Goal: Browse casually: Explore the website without a specific task or goal

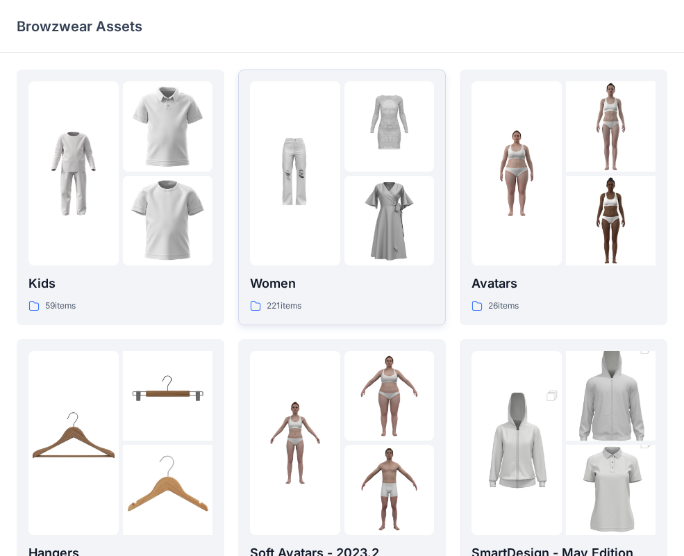
click at [301, 228] on div at bounding box center [295, 173] width 90 height 184
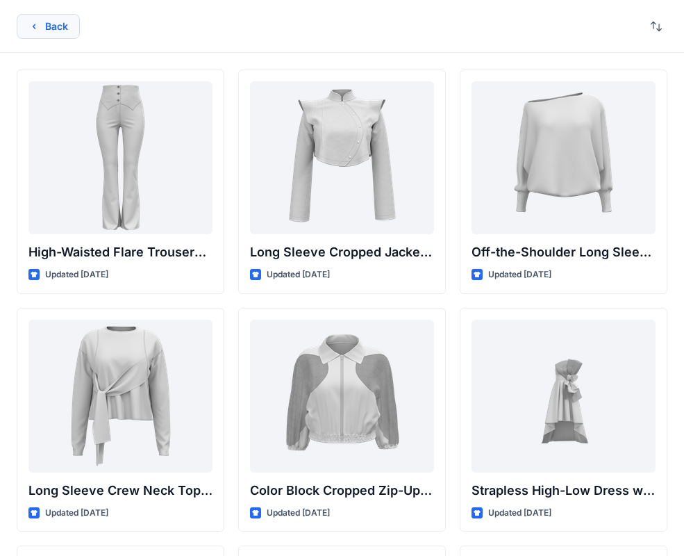
click at [44, 31] on button "Back" at bounding box center [48, 26] width 63 height 25
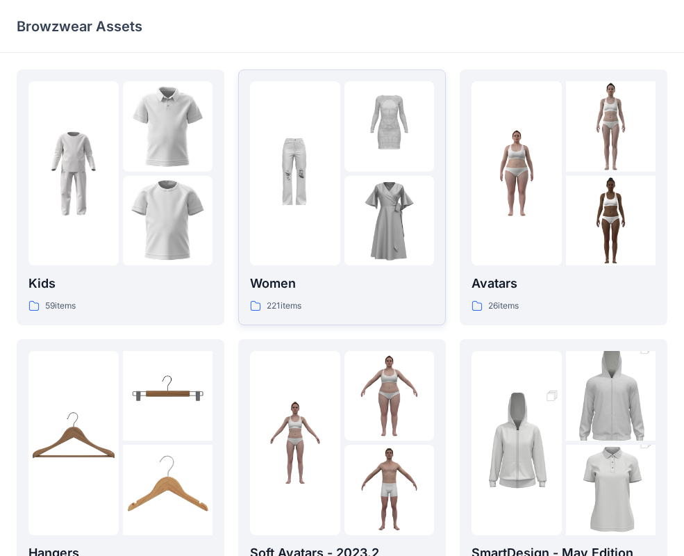
click at [320, 183] on img at bounding box center [295, 173] width 90 height 90
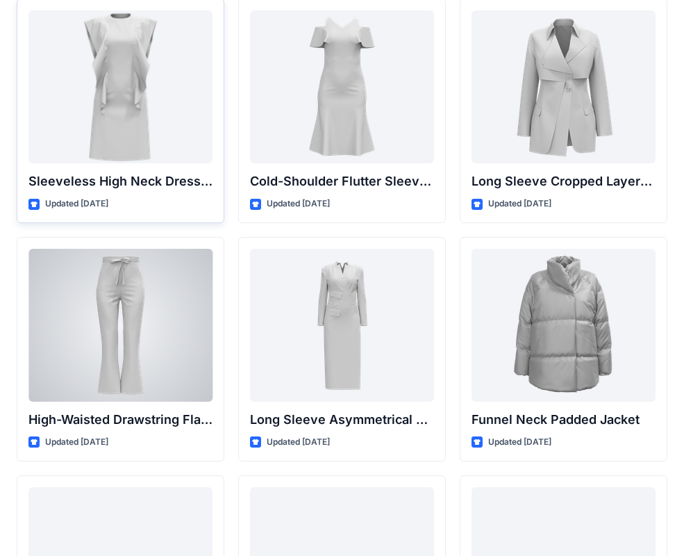
scroll to position [5141, 0]
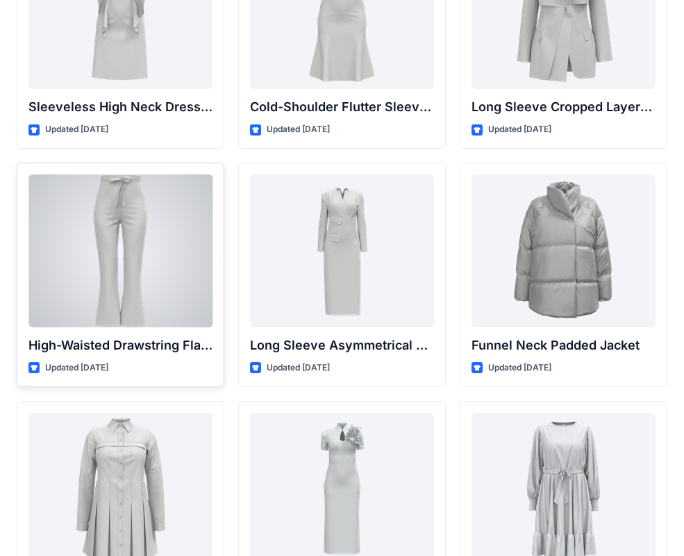
click at [175, 289] on div at bounding box center [120, 250] width 184 height 153
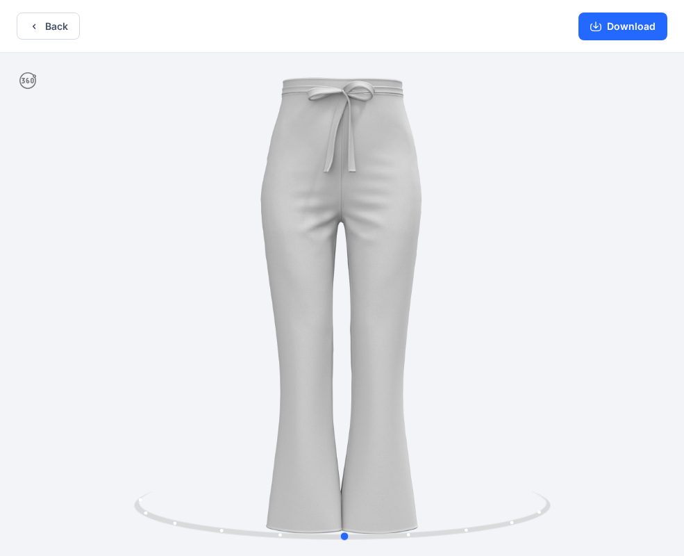
drag, startPoint x: 426, startPoint y: 349, endPoint x: 429, endPoint y: 374, distance: 25.2
click at [429, 374] on div at bounding box center [342, 306] width 684 height 506
click at [32, 21] on icon "button" at bounding box center [33, 26] width 11 height 11
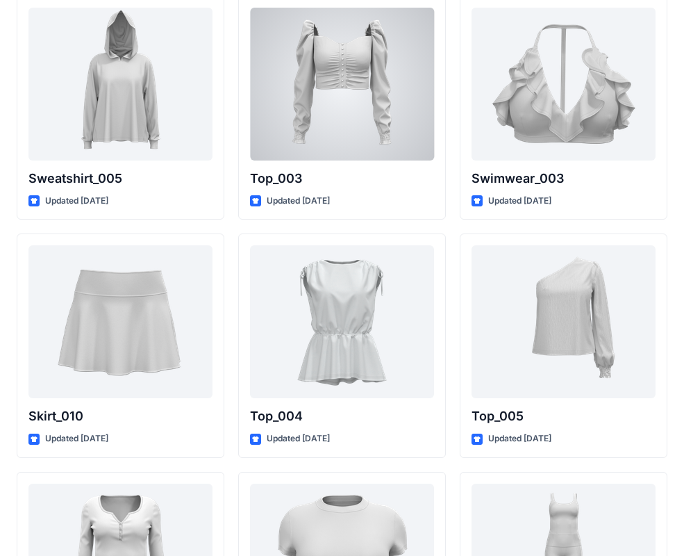
scroll to position [7180, 0]
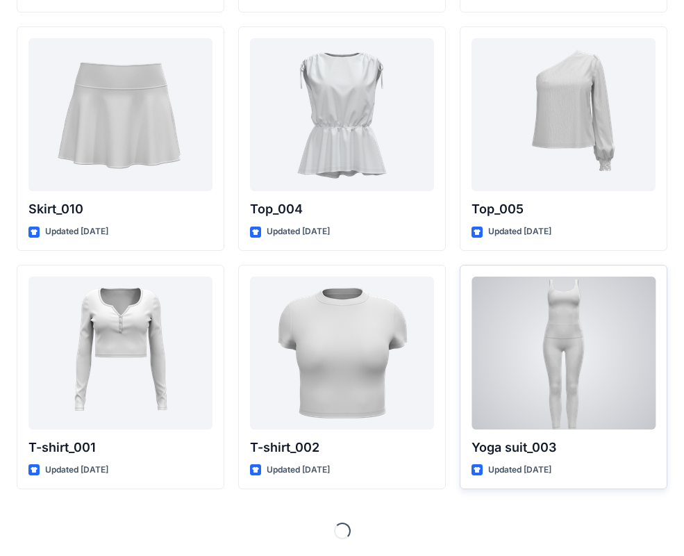
click at [551, 394] on div at bounding box center [564, 352] width 184 height 153
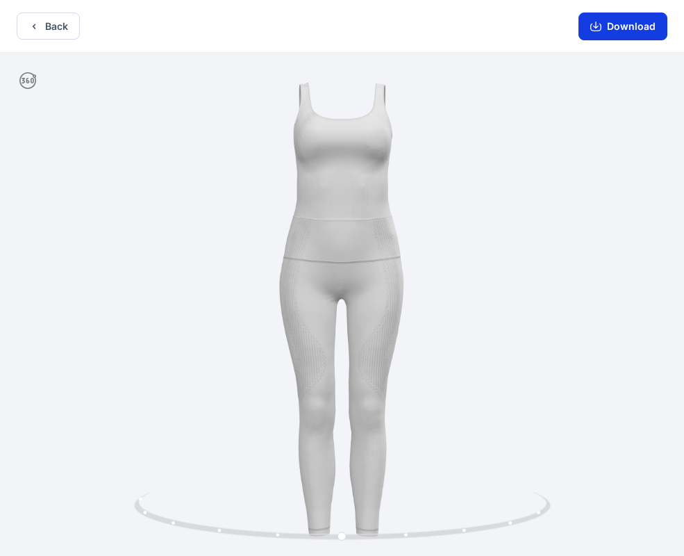
click at [613, 30] on button "Download" at bounding box center [623, 27] width 89 height 28
click at [601, 25] on icon "button" at bounding box center [595, 26] width 11 height 11
click at [614, 26] on button "Download" at bounding box center [623, 27] width 89 height 28
